Goal: Information Seeking & Learning: Learn about a topic

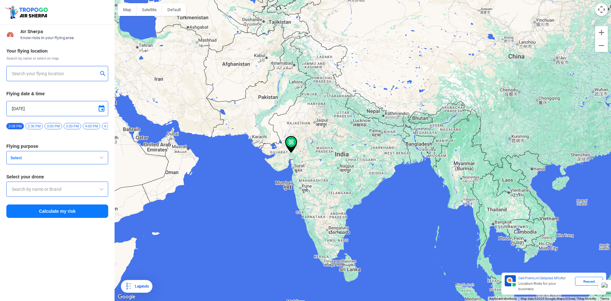
type input "[GEOGRAPHIC_DATA], [GEOGRAPHIC_DATA]"
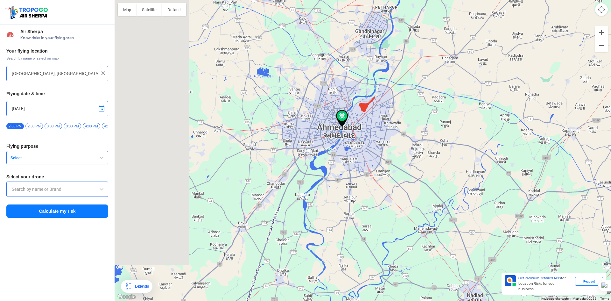
drag, startPoint x: 301, startPoint y: 183, endPoint x: 392, endPoint y: 185, distance: 91.3
click at [410, 206] on div at bounding box center [363, 150] width 496 height 301
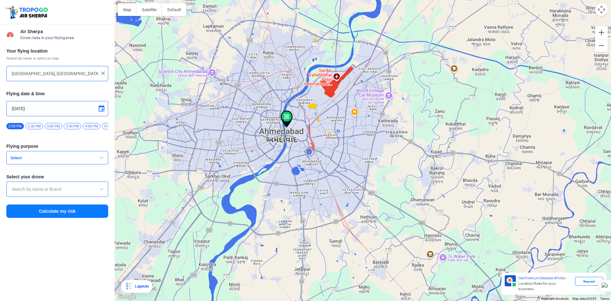
click at [48, 74] on input "[GEOGRAPHIC_DATA], [GEOGRAPHIC_DATA]" at bounding box center [55, 74] width 86 height 8
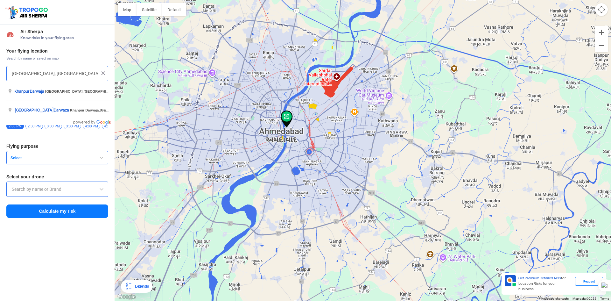
drag, startPoint x: 61, startPoint y: 230, endPoint x: 60, endPoint y: 233, distance: 3.3
click at [61, 231] on div "Air Sherpa Know risks in your flying area Your flying location Search by name o…" at bounding box center [57, 162] width 115 height 276
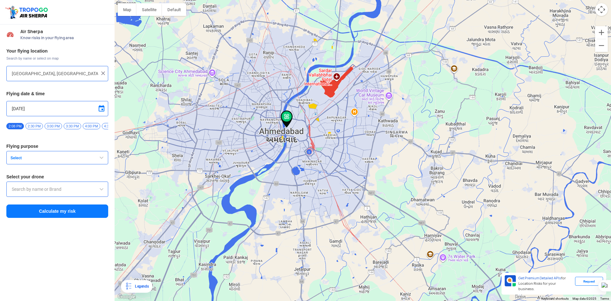
click at [86, 125] on span "4:00 PM" at bounding box center [91, 126] width 17 height 6
click at [100, 159] on span "button" at bounding box center [102, 158] width 8 height 8
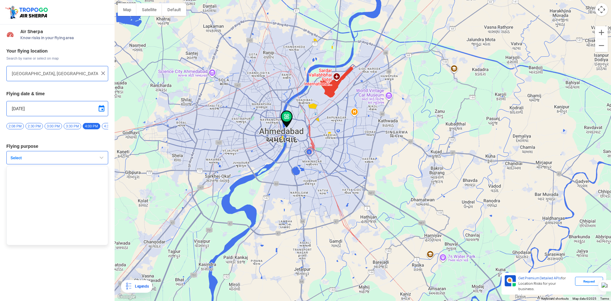
click at [70, 256] on div "Air Sherpa Know risks in your flying area Your flying location Search by name o…" at bounding box center [57, 162] width 115 height 276
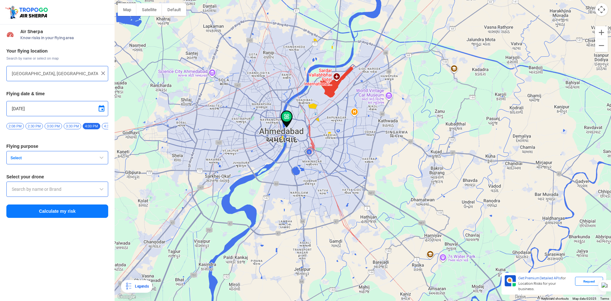
click at [103, 191] on span at bounding box center [102, 189] width 8 height 8
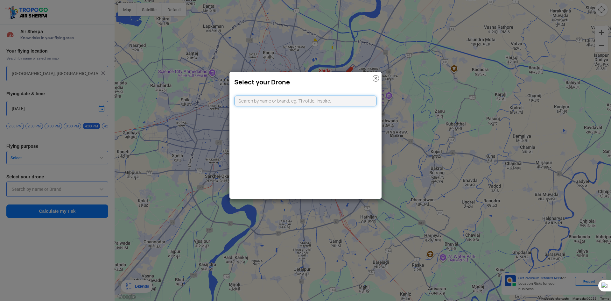
click at [364, 98] on input "text" at bounding box center [305, 100] width 143 height 11
type input "dji"
click at [318, 113] on link "CLICKING HERE" at bounding box center [321, 113] width 32 height 5
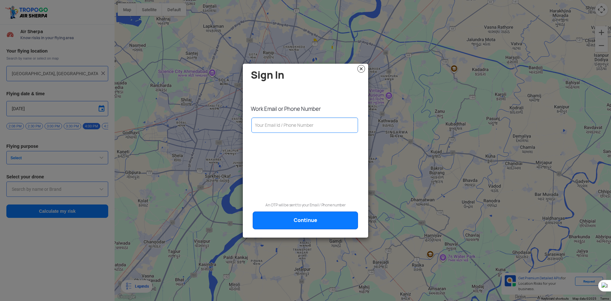
click at [362, 69] on img at bounding box center [361, 69] width 8 height 8
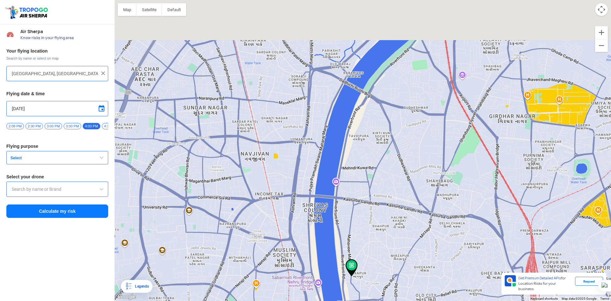
drag, startPoint x: 292, startPoint y: 89, endPoint x: 272, endPoint y: 158, distance: 72.0
click at [271, 163] on div at bounding box center [363, 150] width 496 height 301
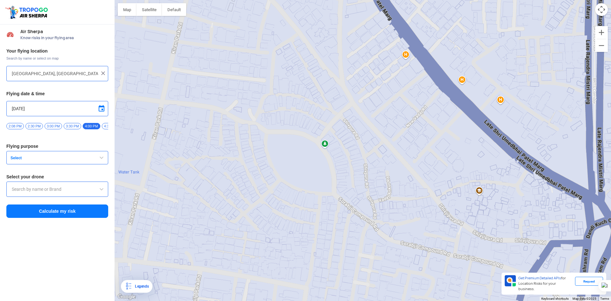
drag, startPoint x: 271, startPoint y: 165, endPoint x: 276, endPoint y: 171, distance: 7.5
click at [276, 171] on div at bounding box center [363, 150] width 496 height 301
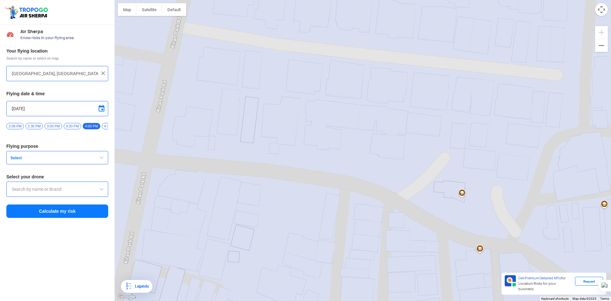
drag, startPoint x: 267, startPoint y: 130, endPoint x: 364, endPoint y: 187, distance: 112.4
click at [364, 187] on div at bounding box center [363, 150] width 496 height 301
click at [431, 194] on div at bounding box center [363, 150] width 496 height 301
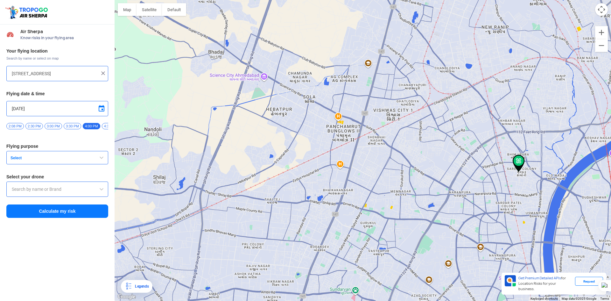
click at [102, 161] on span "button" at bounding box center [102, 158] width 8 height 8
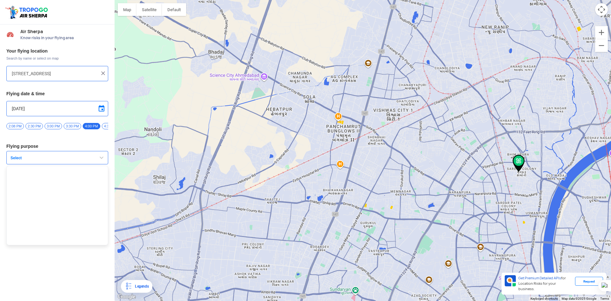
click at [72, 275] on div "Air Sherpa Know risks in your flying area Your flying location Search by name o…" at bounding box center [57, 162] width 115 height 276
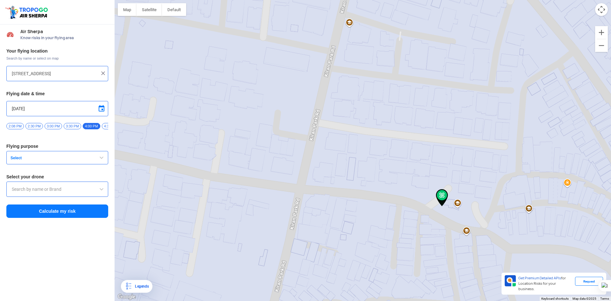
click at [376, 179] on div at bounding box center [363, 150] width 496 height 301
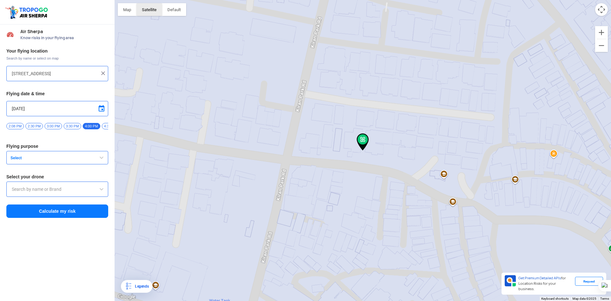
click at [147, 10] on button "Satellite" at bounding box center [148, 9] width 25 height 13
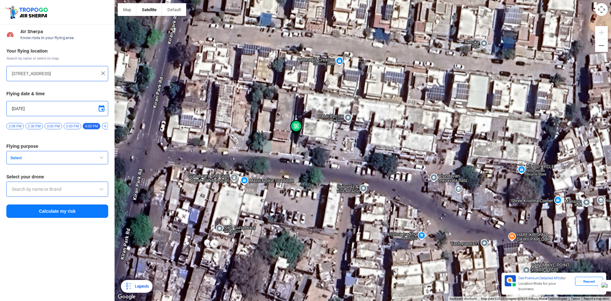
click at [373, 140] on div at bounding box center [363, 150] width 496 height 301
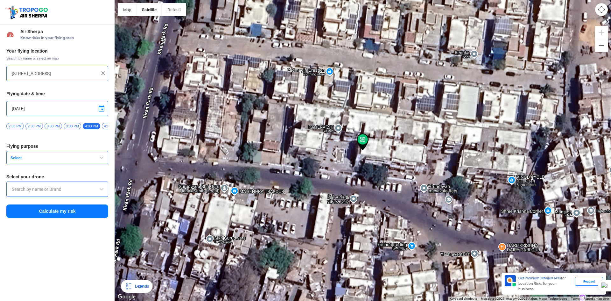
type input "[STREET_ADDRESS]"
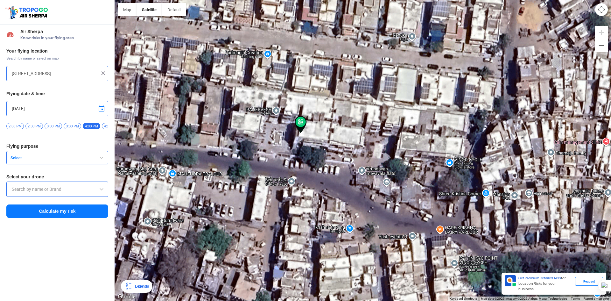
drag, startPoint x: 406, startPoint y: 182, endPoint x: 358, endPoint y: 165, distance: 51.3
click at [370, 167] on div at bounding box center [363, 150] width 496 height 301
